Goal: Use online tool/utility: Utilize a website feature to perform a specific function

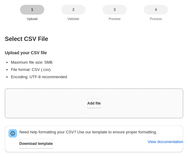
click at [91, 102] on span "Add file" at bounding box center [94, 103] width 13 height 5
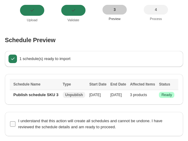
click at [22, 123] on span "I understand that this action will create all schedules and cannot be undone. I…" at bounding box center [90, 124] width 145 height 11
click at [16, 123] on input "I understand that this action will create all schedules and cannot be undone. I…" at bounding box center [12, 124] width 5 height 5
checkbox input "true"
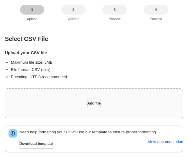
click at [97, 101] on button "Add file" at bounding box center [94, 104] width 13 height 10
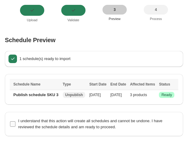
click at [10, 124] on input "I understand that this action will create all schedules and cannot be undone. I…" at bounding box center [12, 124] width 5 height 5
checkbox input "true"
